Goal: Task Accomplishment & Management: Manage account settings

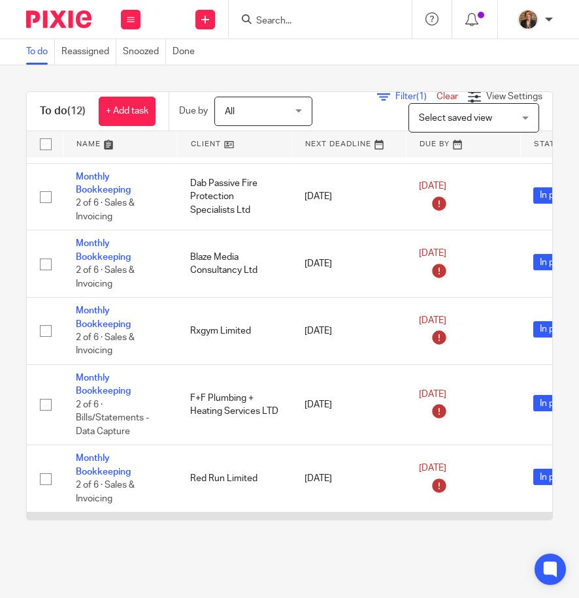
scroll to position [348, 0]
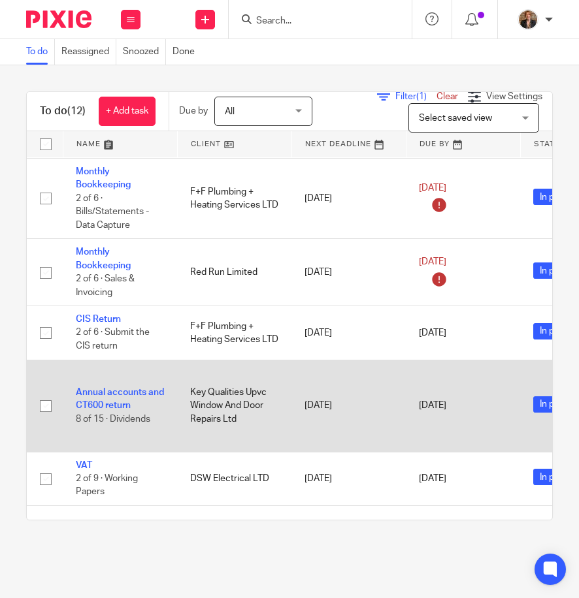
click at [95, 400] on td "Annual accounts and CT600 return 8 of 15 · Dividends" at bounding box center [120, 406] width 114 height 92
click at [107, 407] on link "Annual accounts and CT600 return" at bounding box center [120, 399] width 88 height 22
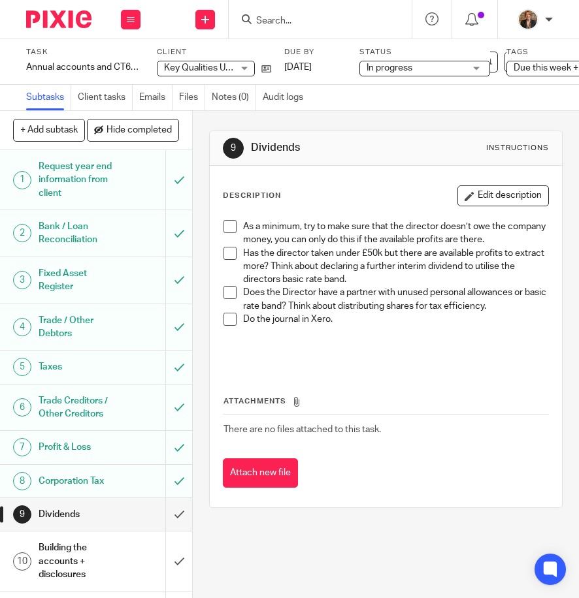
click at [88, 187] on h1 "Request year end information from client" at bounding box center [77, 180] width 76 height 46
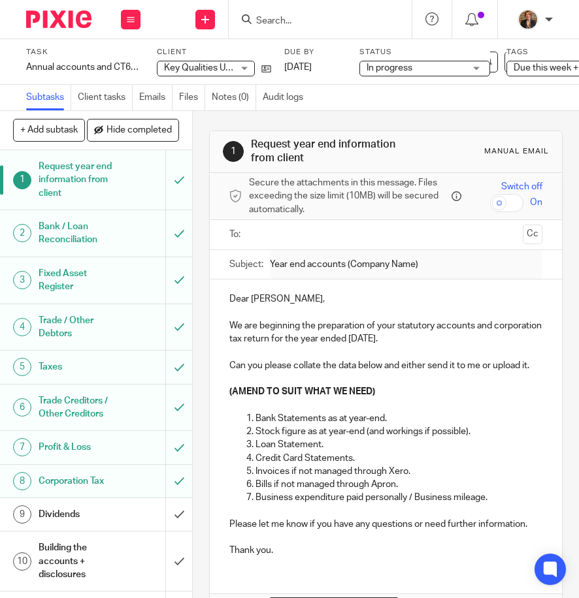
click at [91, 227] on h1 "Bank / Loan Reconciliation" at bounding box center [77, 233] width 76 height 33
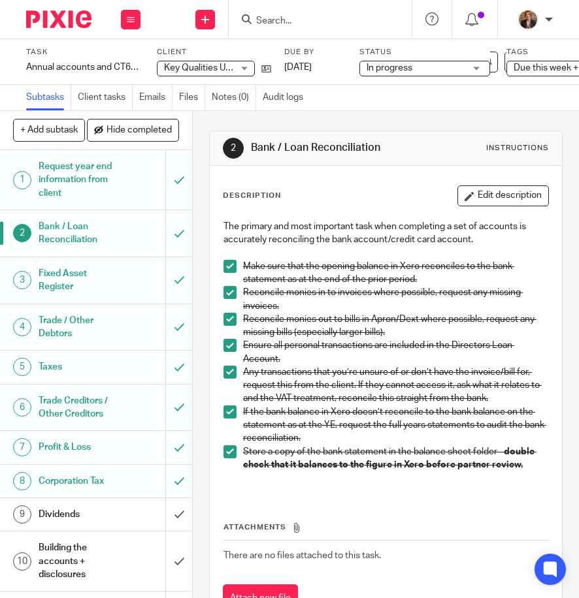
click at [71, 317] on h1 "Trade / Other Debtors" at bounding box center [77, 327] width 76 height 33
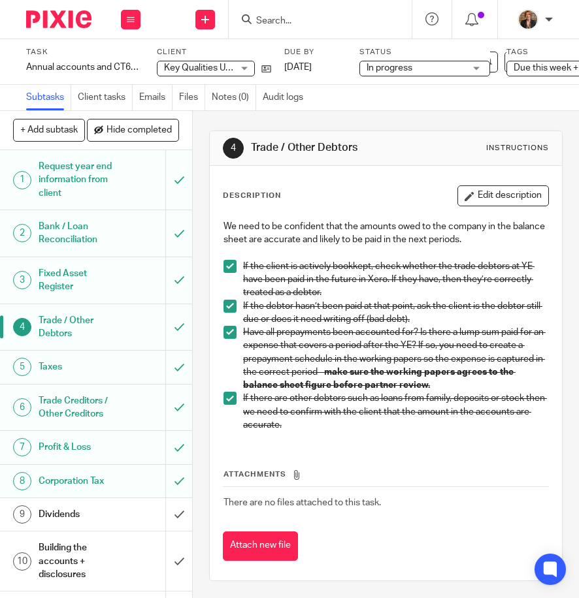
click at [109, 366] on div "Taxes" at bounding box center [96, 367] width 114 height 20
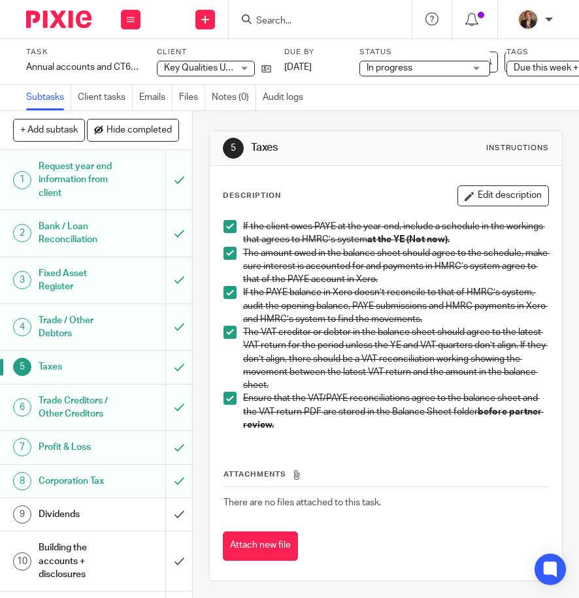
click at [59, 424] on h1 "Trade Creditors / Other Creditors" at bounding box center [77, 407] width 76 height 33
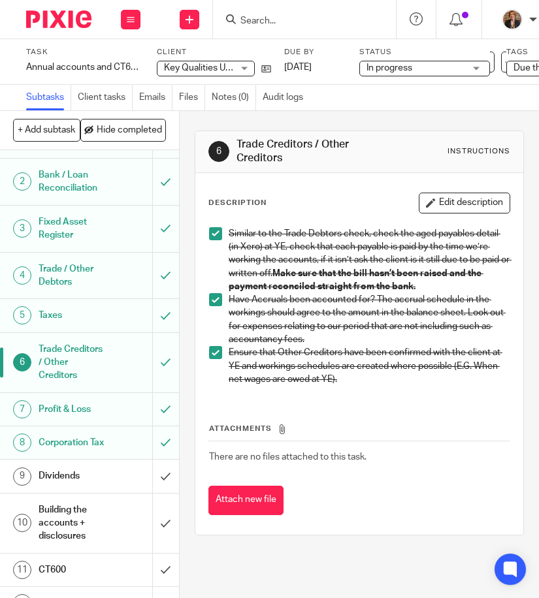
scroll to position [131, 0]
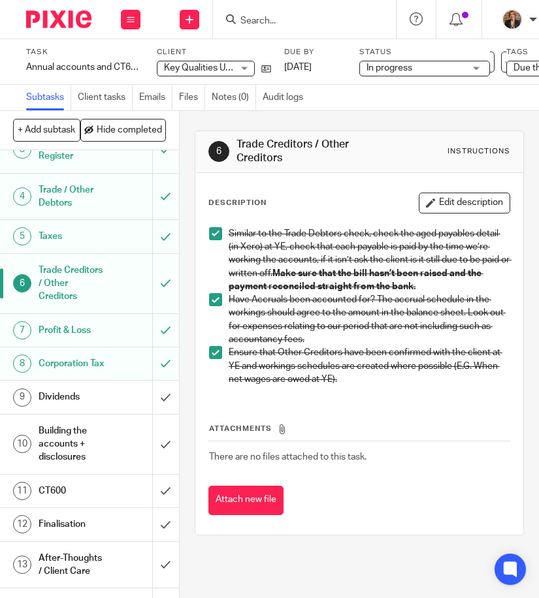
click at [95, 413] on link "9 Dividends" at bounding box center [76, 397] width 152 height 33
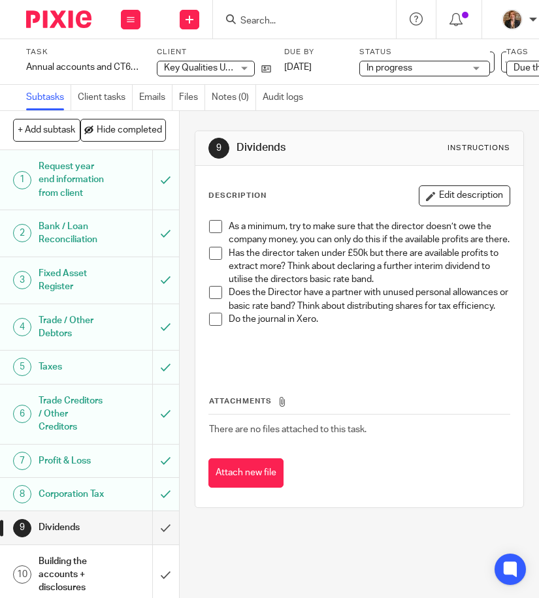
click at [43, 20] on img at bounding box center [58, 19] width 65 height 18
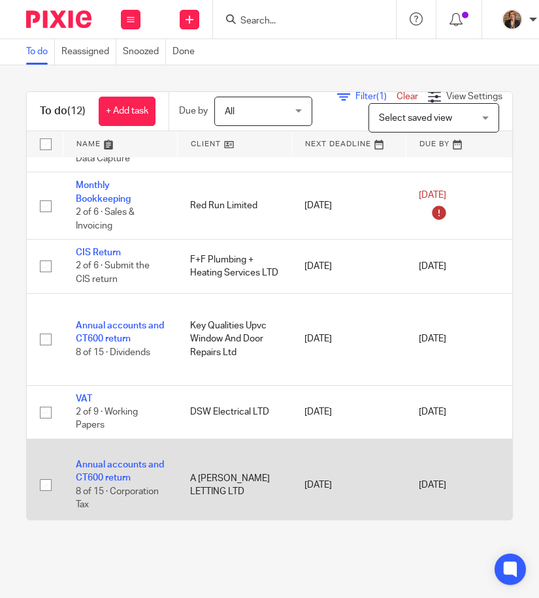
scroll to position [503, 0]
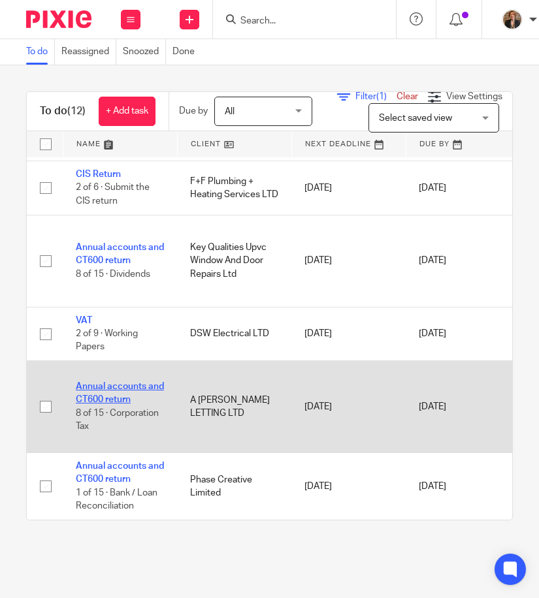
click at [99, 386] on link "Annual accounts and CT600 return" at bounding box center [120, 393] width 88 height 22
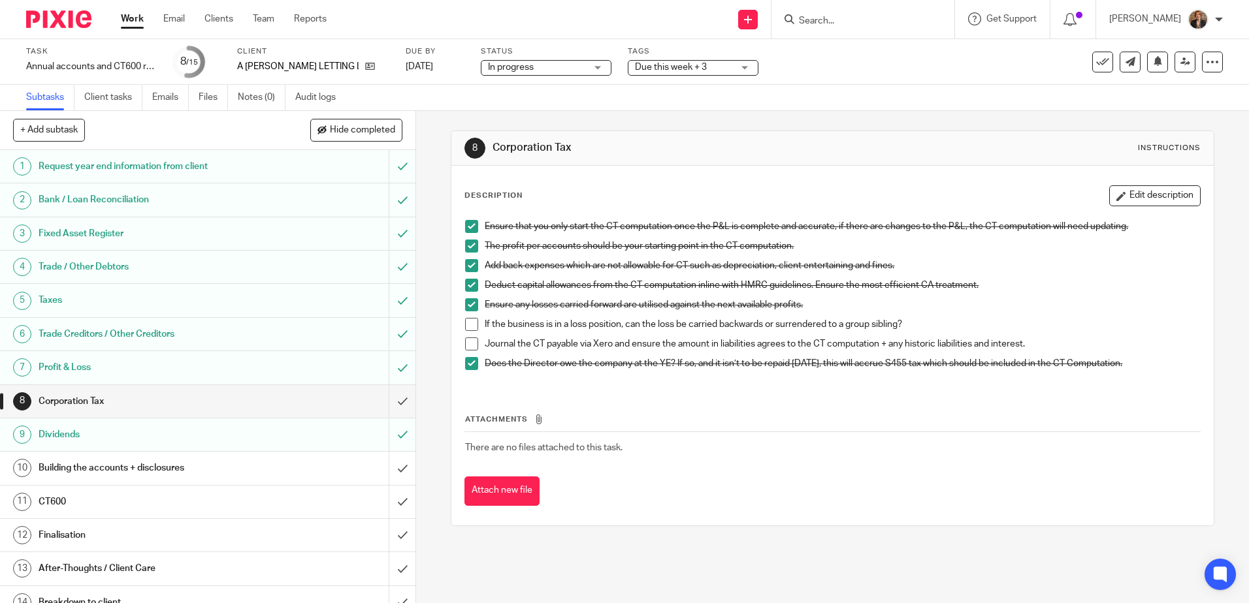
click at [234, 208] on h1 "Bank / Loan Reconciliation" at bounding box center [151, 200] width 225 height 20
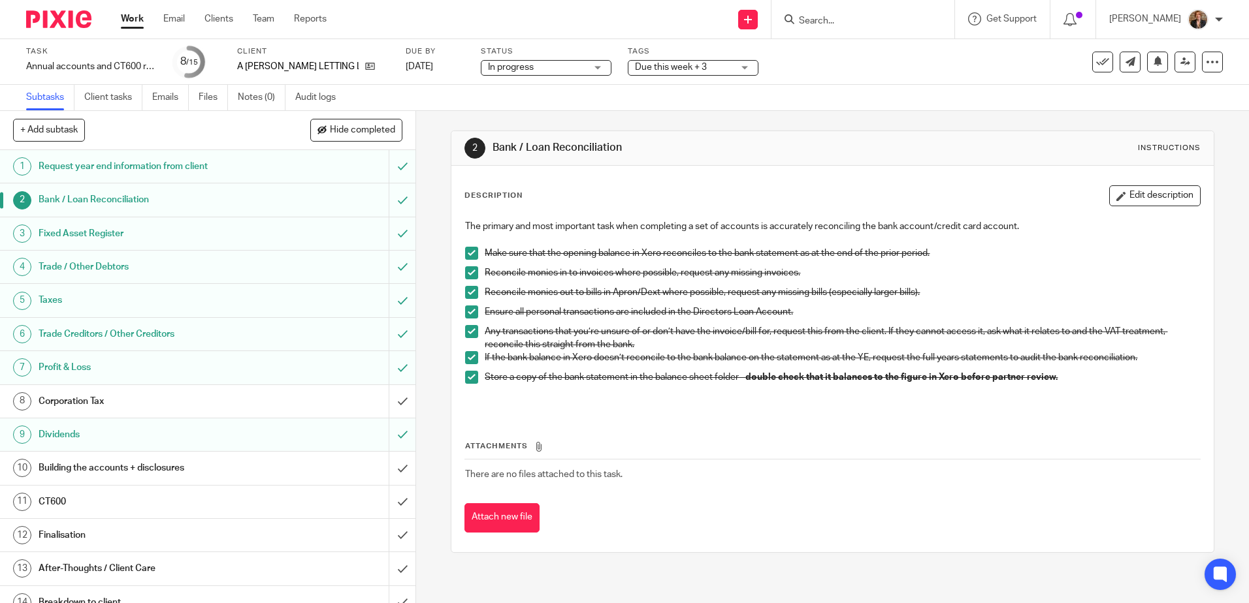
click at [846, 65] on div "Task Annual accounts and CT600 return Save Annual accounts and CT600 return 8 /…" at bounding box center [524, 61] width 997 height 31
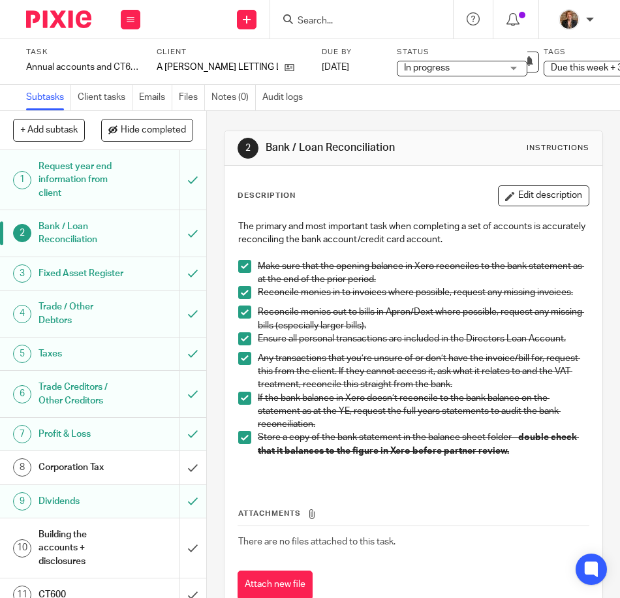
click at [125, 411] on div "Trade Creditors / Other Creditors" at bounding box center [103, 393] width 128 height 33
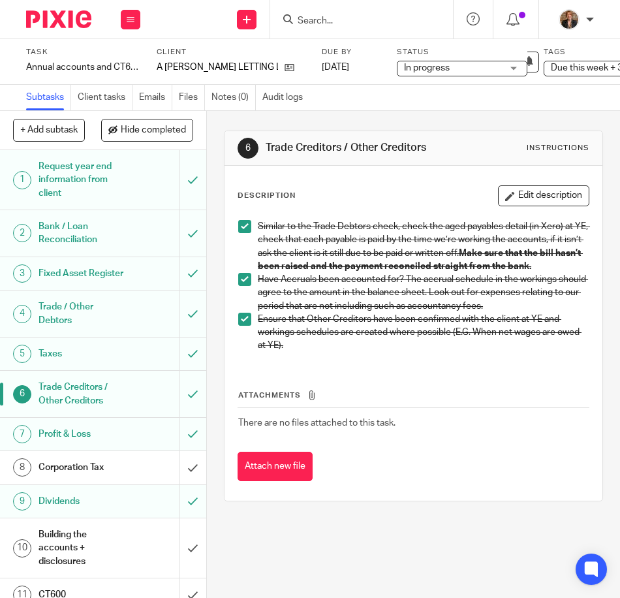
click at [240, 286] on span at bounding box center [244, 279] width 13 height 13
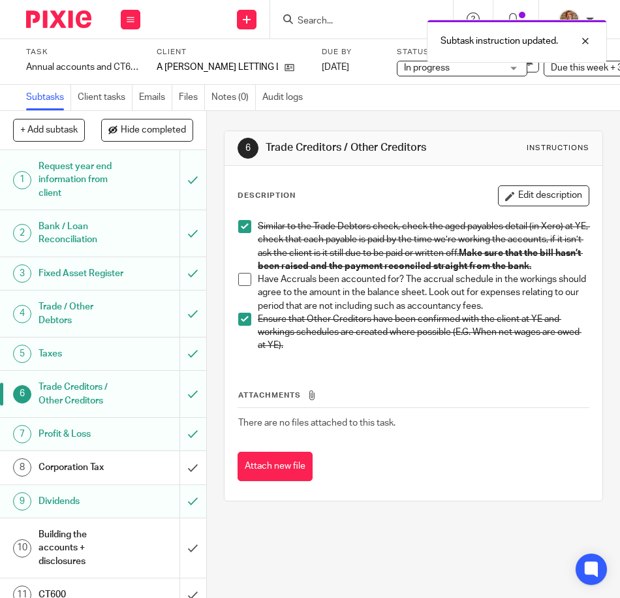
click at [246, 326] on span at bounding box center [244, 319] width 13 height 13
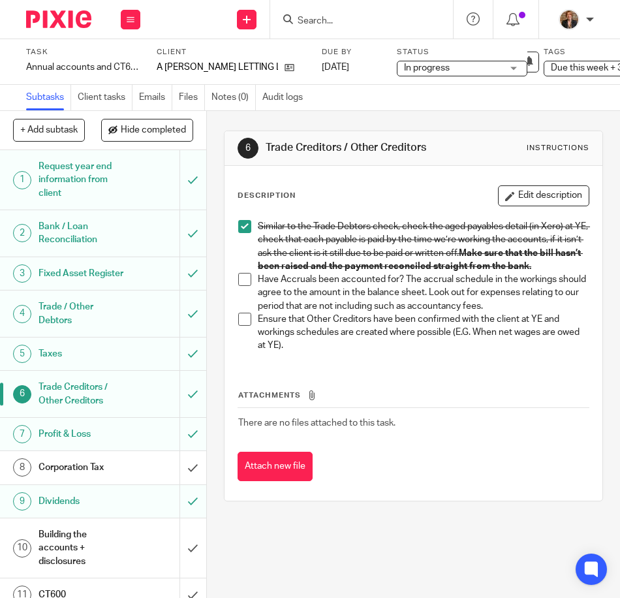
click at [244, 286] on span at bounding box center [244, 279] width 13 height 13
click at [134, 330] on div "Trade / Other Debtors" at bounding box center [103, 313] width 128 height 33
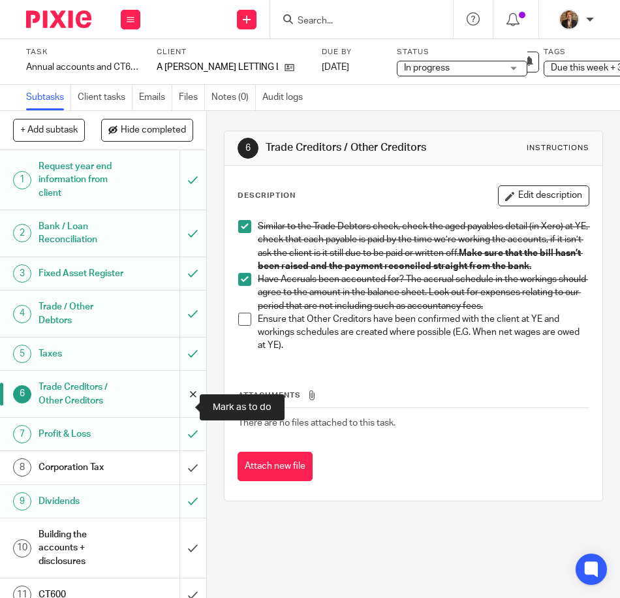
click at [178, 410] on input "submit" at bounding box center [103, 394] width 206 height 46
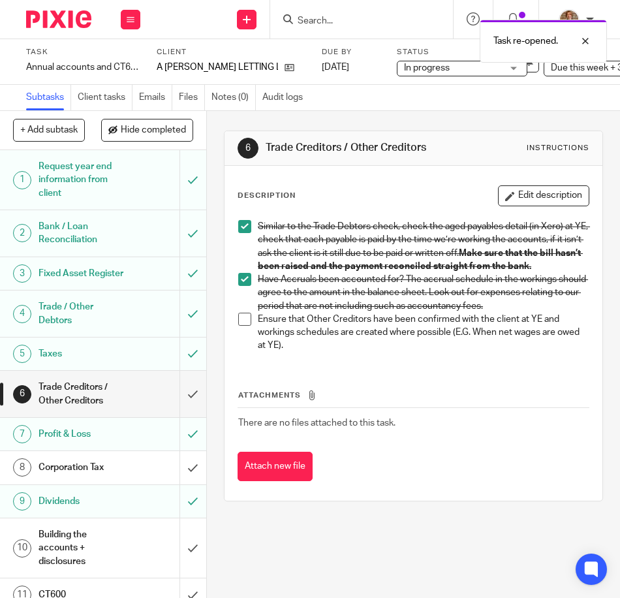
click at [112, 327] on h1 "Trade / Other Debtors" at bounding box center [82, 313] width 86 height 33
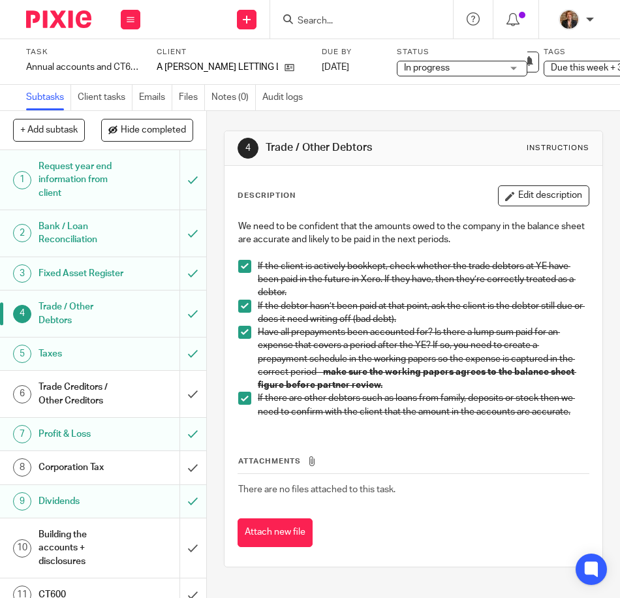
click at [112, 398] on h1 "Trade Creditors / Other Creditors" at bounding box center [82, 393] width 86 height 33
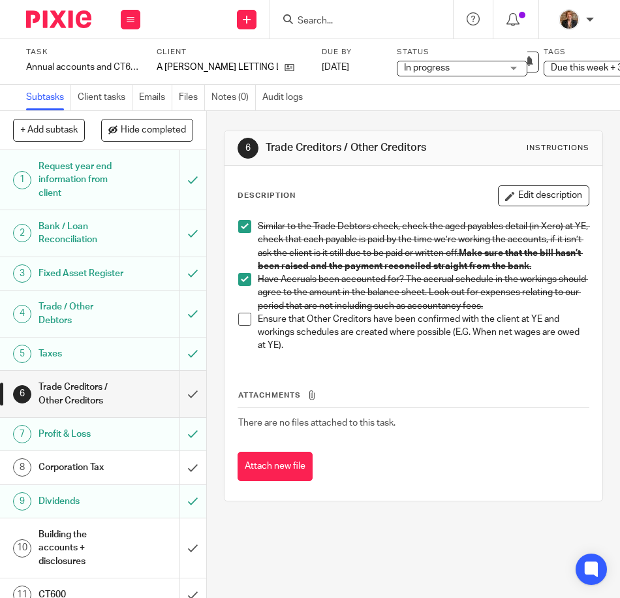
click at [244, 326] on span at bounding box center [244, 319] width 13 height 13
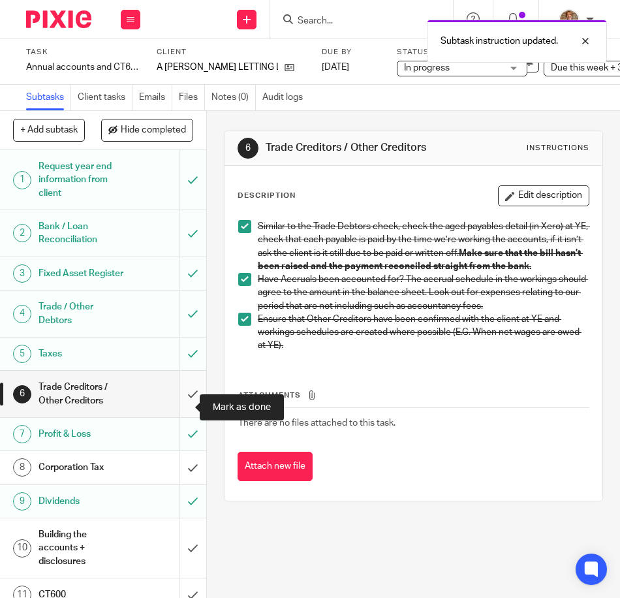
click at [180, 407] on input "submit" at bounding box center [103, 394] width 206 height 46
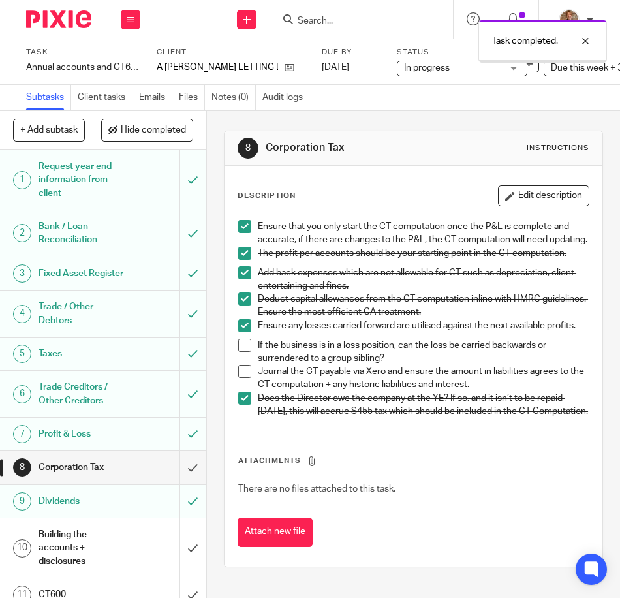
click at [114, 443] on h1 "Profit & Loss" at bounding box center [82, 434] width 86 height 20
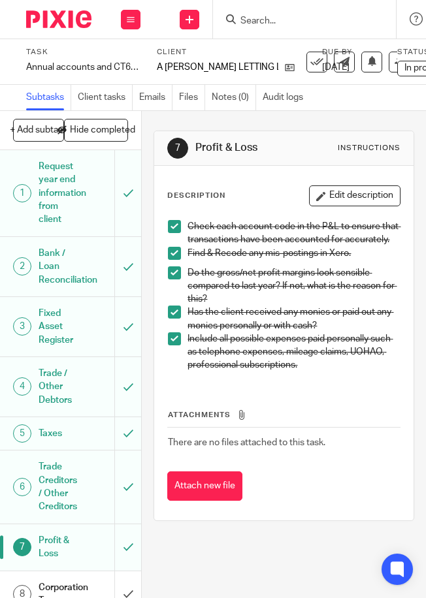
click at [168, 345] on span at bounding box center [174, 338] width 13 height 13
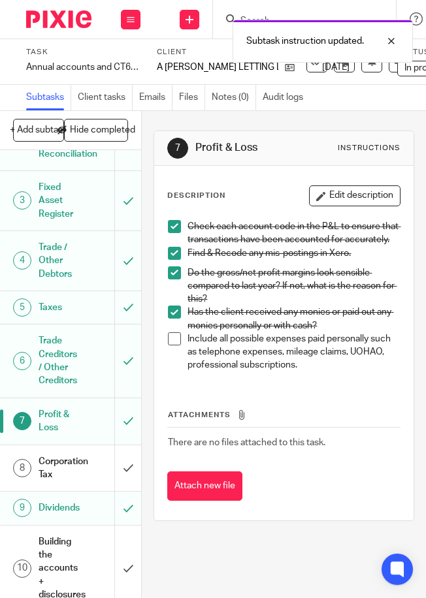
scroll to position [131, 0]
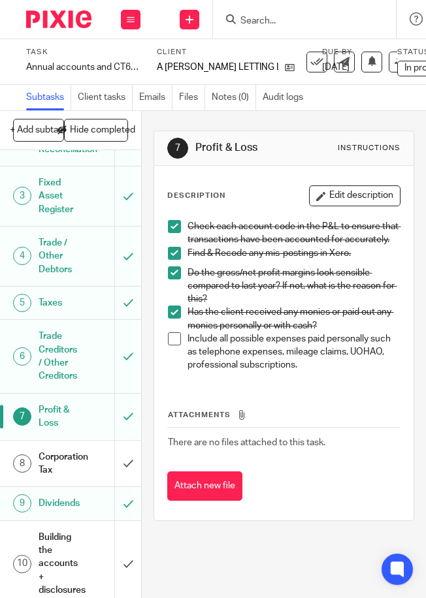
click at [172, 345] on span at bounding box center [174, 338] width 13 height 13
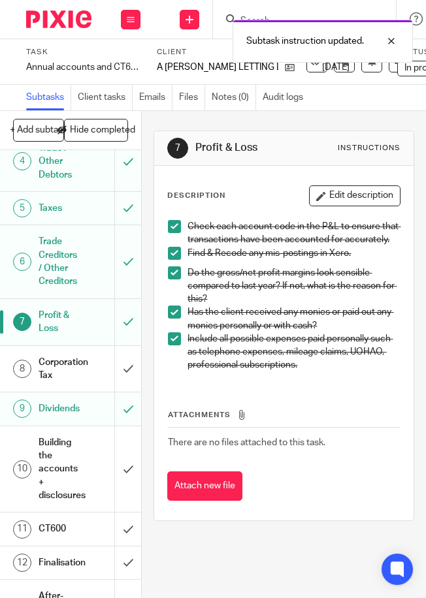
scroll to position [261, 0]
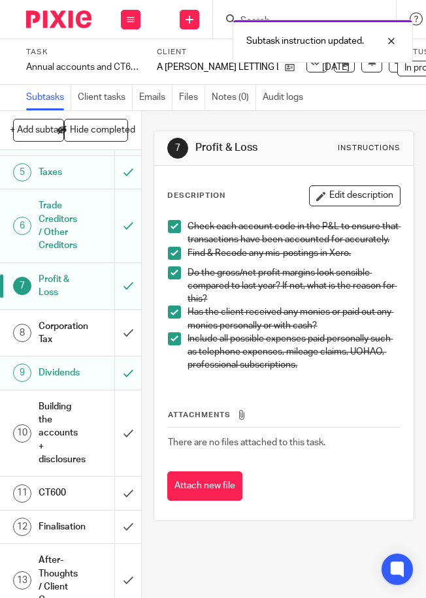
click at [76, 382] on h1 "Dividends" at bounding box center [60, 373] width 42 height 20
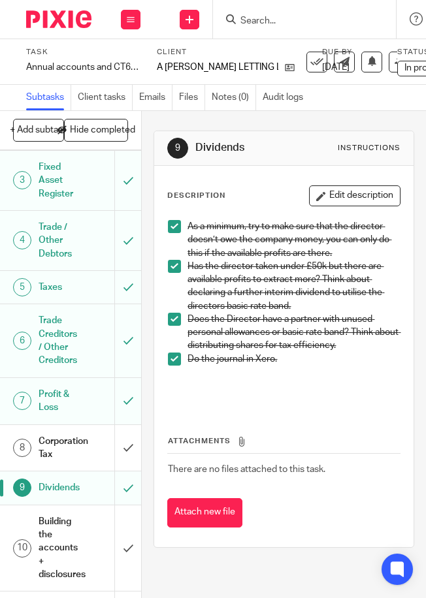
scroll to position [217, 0]
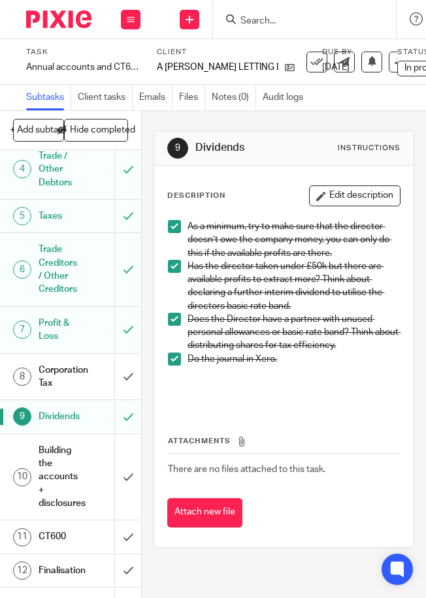
click at [78, 387] on h1 "Corporation Tax" at bounding box center [60, 376] width 42 height 33
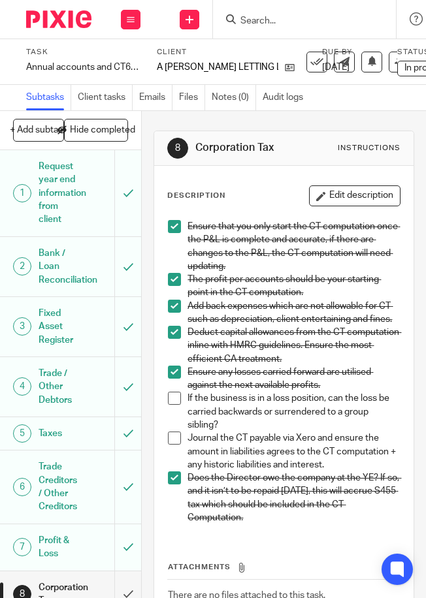
click at [291, 573] on div "Attachments There are no files attached to this task. Attach new file" at bounding box center [283, 594] width 232 height 119
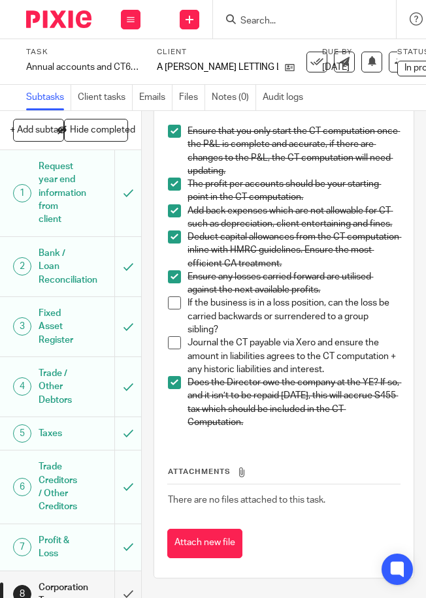
scroll to position [131, 0]
click at [52, 25] on img at bounding box center [58, 19] width 65 height 18
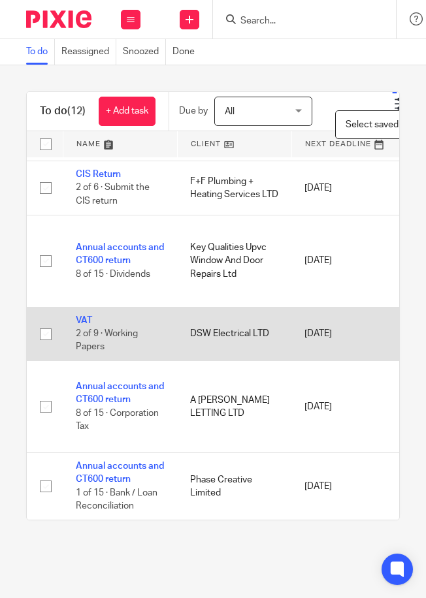
scroll to position [503, 0]
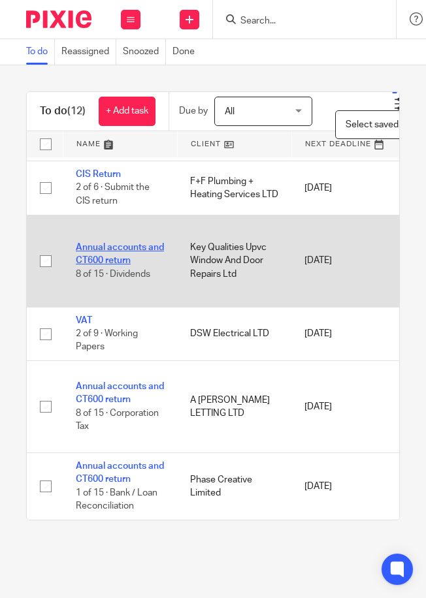
click at [119, 246] on link "Annual accounts and CT600 return" at bounding box center [120, 254] width 88 height 22
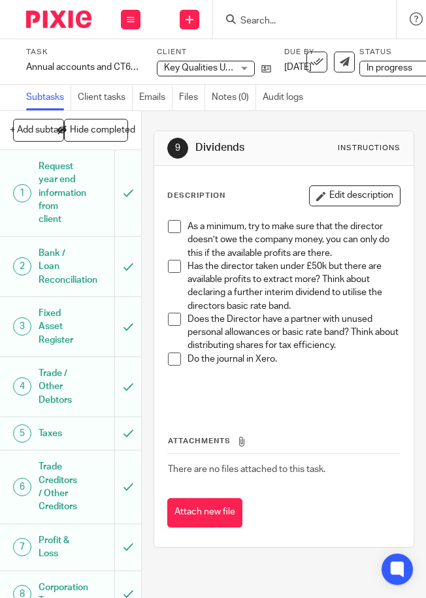
click at [50, 11] on img at bounding box center [58, 19] width 65 height 18
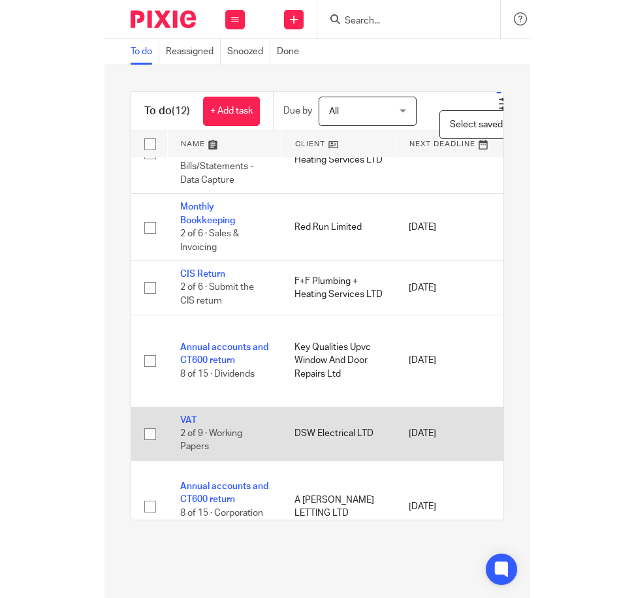
scroll to position [503, 0]
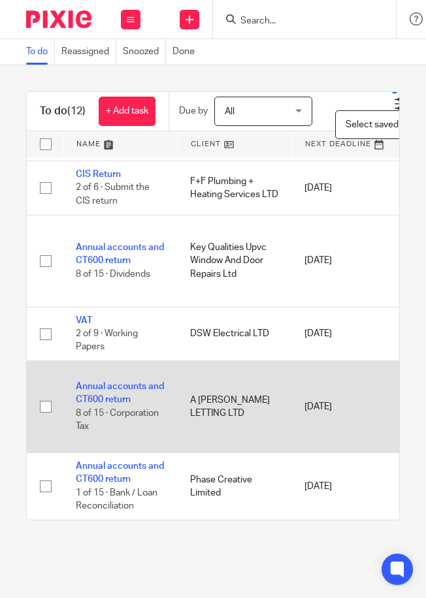
click at [109, 382] on td "Annual accounts and CT600 return 8 of 15 · Corporation Tax" at bounding box center [120, 407] width 114 height 92
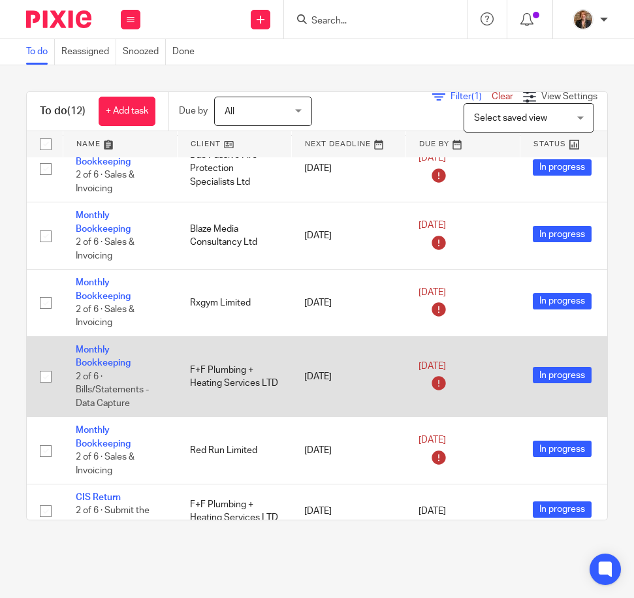
scroll to position [155, 0]
